Goal: Task Accomplishment & Management: Manage account settings

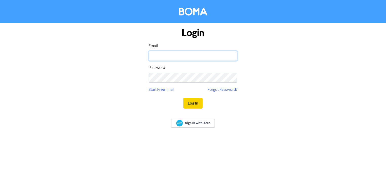
type input "[EMAIL_ADDRESS][DOMAIN_NAME]"
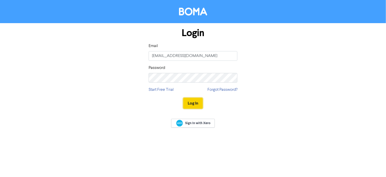
click at [188, 100] on button "Log In" at bounding box center [192, 103] width 19 height 11
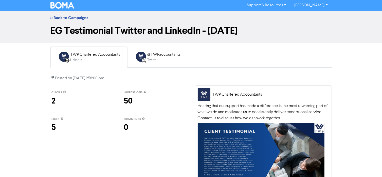
click at [103, 65] on div "LinkedIn Page Created with Sketch. TWP Chartered Accountants LinkedIn" at bounding box center [89, 57] width 68 height 16
click at [138, 63] on div "@TWPaccountants Twitter" at bounding box center [158, 57] width 52 height 16
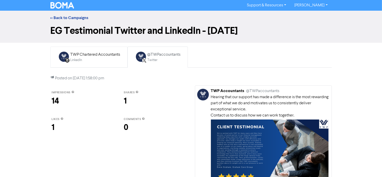
click at [97, 64] on div "LinkedIn Page Created with Sketch. TWP Chartered Accountants LinkedIn" at bounding box center [89, 57] width 68 height 16
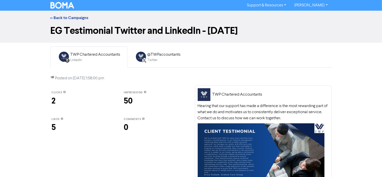
click at [90, 59] on div "LinkedIn" at bounding box center [96, 60] width 50 height 5
click at [83, 59] on div "LinkedIn" at bounding box center [96, 60] width 50 height 5
click at [146, 55] on img at bounding box center [141, 56] width 10 height 10
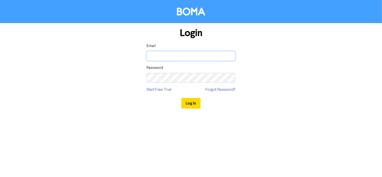
type input "[EMAIL_ADDRESS][DOMAIN_NAME]"
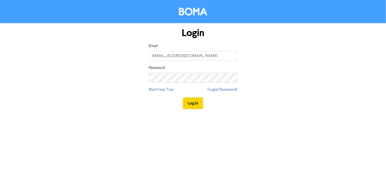
click at [190, 104] on button "Log In" at bounding box center [192, 103] width 19 height 11
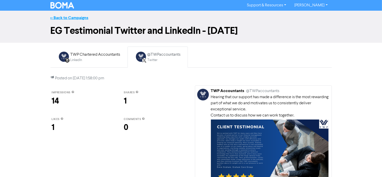
click at [73, 16] on link "<< Back to Campaigns" at bounding box center [69, 17] width 38 height 5
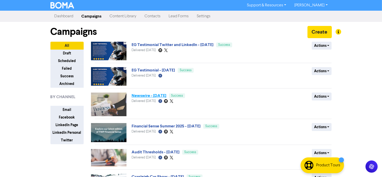
click at [153, 96] on link "Newswire - [DATE]" at bounding box center [149, 95] width 35 height 5
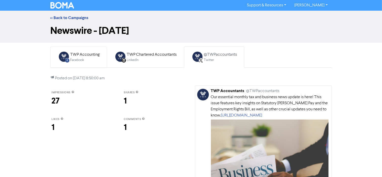
click at [84, 59] on div "Facebook" at bounding box center [85, 60] width 29 height 5
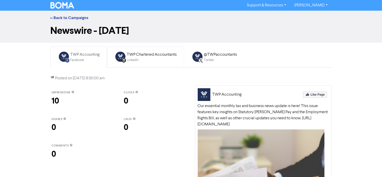
click at [133, 55] on div "TWP Chartered Accountants" at bounding box center [152, 54] width 50 height 6
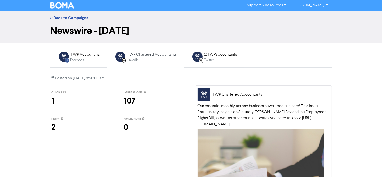
click at [225, 53] on div "@TWPaccountants" at bounding box center [220, 54] width 33 height 6
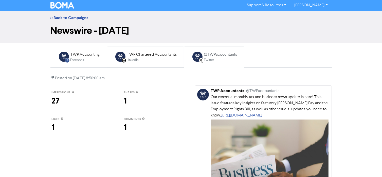
click at [160, 55] on div "TWP Chartered Accountants" at bounding box center [152, 54] width 50 height 6
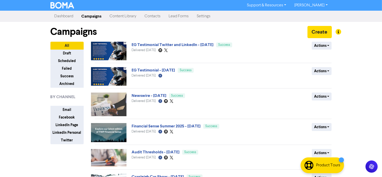
click at [313, 4] on link "[PERSON_NAME]" at bounding box center [310, 5] width 41 height 8
click at [306, 16] on button "Log Out" at bounding box center [311, 15] width 40 height 6
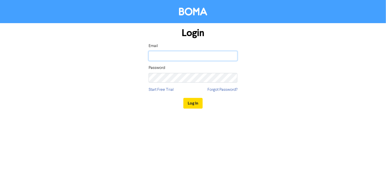
type input "[EMAIL_ADDRESS][DOMAIN_NAME]"
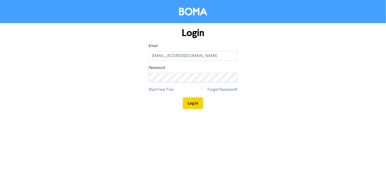
click at [193, 102] on button "Log In" at bounding box center [192, 103] width 19 height 11
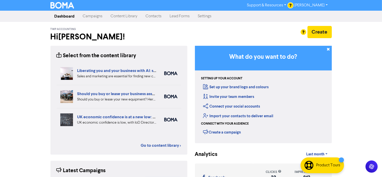
click at [82, 14] on link "Campaigns" at bounding box center [93, 16] width 28 height 10
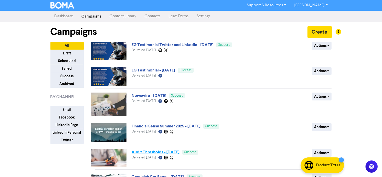
click at [172, 153] on link "Audit Thresholds - [DATE]" at bounding box center [156, 151] width 48 height 5
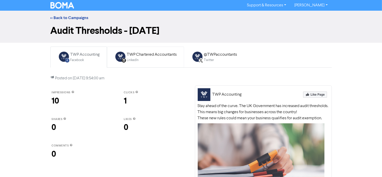
click at [142, 60] on div "LinkedIn" at bounding box center [152, 60] width 50 height 5
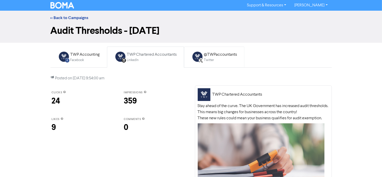
click at [204, 61] on div "Twitter" at bounding box center [220, 60] width 33 height 5
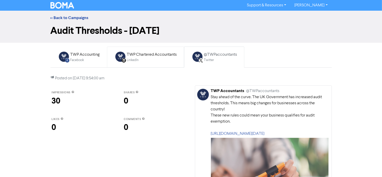
click at [153, 58] on div "LinkedIn" at bounding box center [152, 60] width 50 height 5
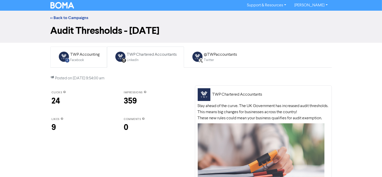
click at [87, 56] on div "TWP Accounting" at bounding box center [85, 54] width 29 height 6
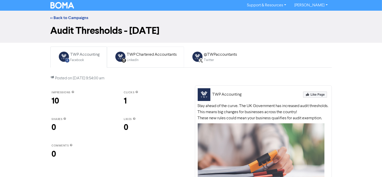
click at [129, 55] on div "TWP Chartered Accountants" at bounding box center [152, 54] width 50 height 6
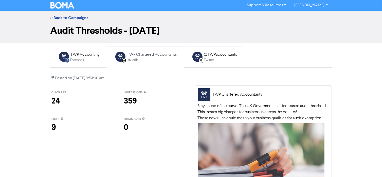
click at [213, 58] on div "Twitter" at bounding box center [220, 60] width 33 height 5
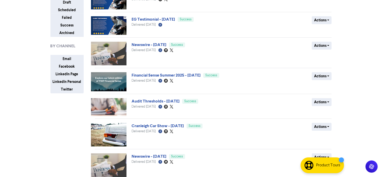
scroll to position [61, 0]
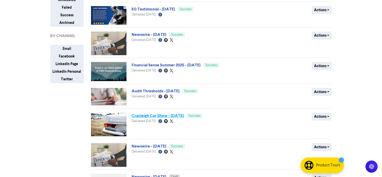
click at [168, 114] on link "Cranleigh Car Show - [DATE]" at bounding box center [158, 115] width 52 height 5
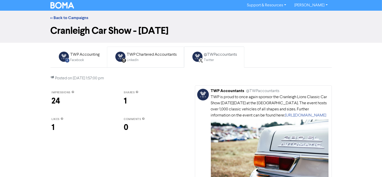
click at [138, 54] on div "TWP Chartered Accountants" at bounding box center [152, 54] width 50 height 6
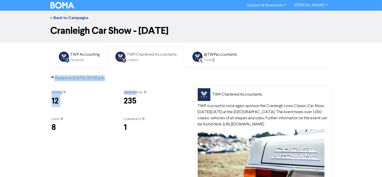
drag, startPoint x: 212, startPoint y: 59, endPoint x: 137, endPoint y: 88, distance: 80.6
click at [137, 88] on div "Facebook Created with Sketch. TWP Accounting Facebook LinkedIn Page Created wit…" at bounding box center [191, 140] width 289 height 189
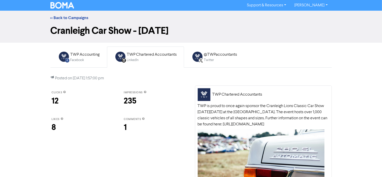
click at [158, 56] on div "TWP Chartered Accountants" at bounding box center [152, 54] width 50 height 6
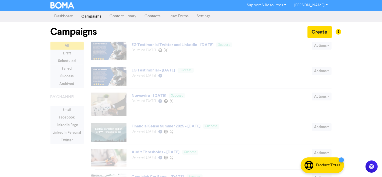
scroll to position [61, 0]
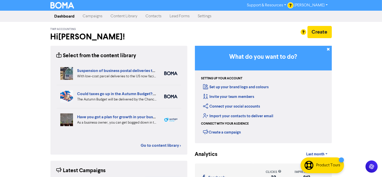
click at [96, 15] on link "Campaigns" at bounding box center [93, 16] width 28 height 10
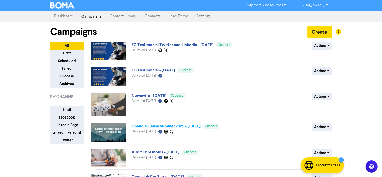
click at [169, 126] on link "Financial Sense Summer 2025 - [DATE]" at bounding box center [166, 125] width 69 height 5
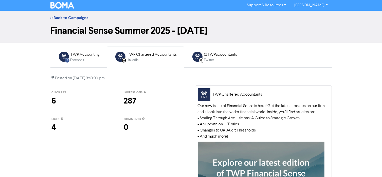
click at [138, 60] on div "LinkedIn" at bounding box center [152, 60] width 50 height 5
click at [219, 54] on div "@TWPaccountants" at bounding box center [220, 54] width 33 height 6
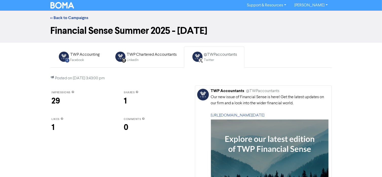
click at [219, 54] on div "@TWPaccountants" at bounding box center [220, 54] width 33 height 6
click at [62, 58] on img at bounding box center [64, 56] width 10 height 10
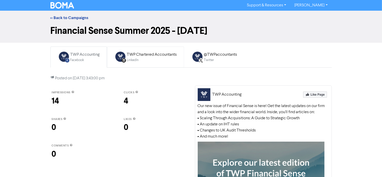
click at [118, 62] on div "LinkedIn Page Created with Sketch. TWP Chartered Accountants LinkedIn" at bounding box center [145, 57] width 68 height 16
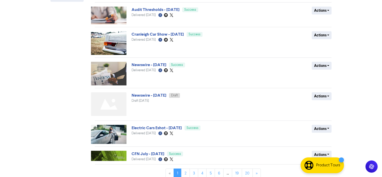
scroll to position [147, 0]
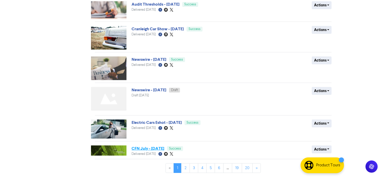
click at [164, 148] on link "CFN July - [DATE]" at bounding box center [148, 148] width 33 height 5
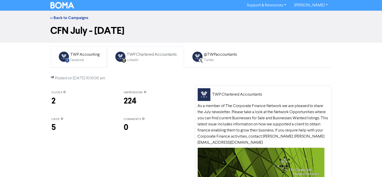
click at [88, 56] on div "TWP Accounting" at bounding box center [85, 54] width 29 height 6
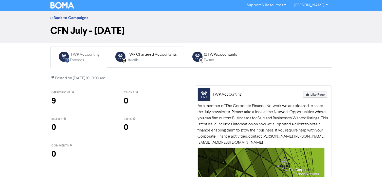
click at [137, 55] on div "TWP Chartered Accountants" at bounding box center [152, 54] width 50 height 6
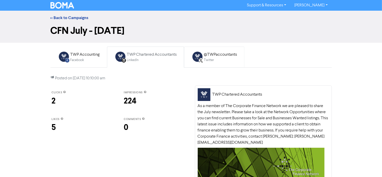
click at [205, 53] on div "@TWPaccountants" at bounding box center [220, 54] width 33 height 6
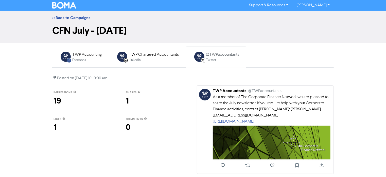
click at [266, 5] on link "Support & Resources" at bounding box center [268, 5] width 47 height 8
click at [72, 16] on link "<< Back to Campaigns" at bounding box center [71, 17] width 38 height 5
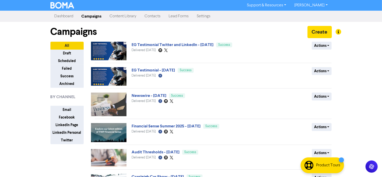
click at [65, 16] on link "Dashboard" at bounding box center [63, 16] width 27 height 10
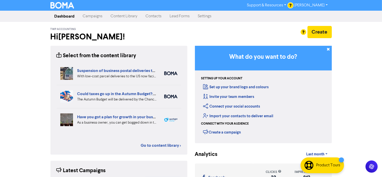
click at [93, 18] on link "Campaigns" at bounding box center [93, 16] width 28 height 10
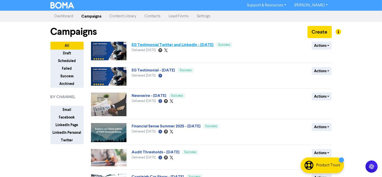
click at [162, 46] on link "EG Testimonial Twitter and LinkedIn - [DATE]" at bounding box center [173, 44] width 82 height 5
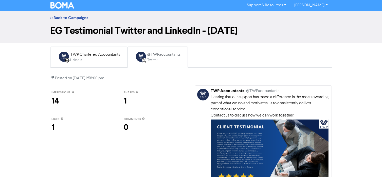
click at [103, 57] on div "TWP Chartered Accountants" at bounding box center [96, 54] width 50 height 6
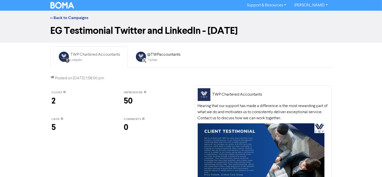
click at [324, 7] on link "[PERSON_NAME]" at bounding box center [310, 5] width 41 height 8
click at [318, 16] on button "Log Out" at bounding box center [311, 15] width 40 height 6
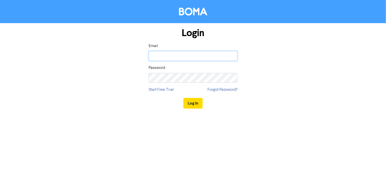
type input "[EMAIL_ADDRESS][DOMAIN_NAME]"
